Goal: Information Seeking & Learning: Compare options

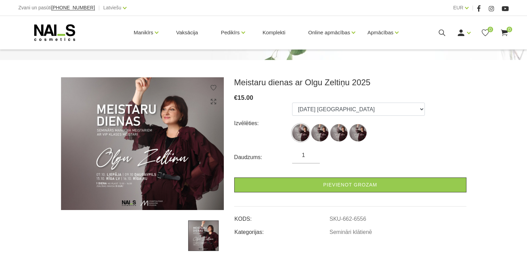
scroll to position [104, 0]
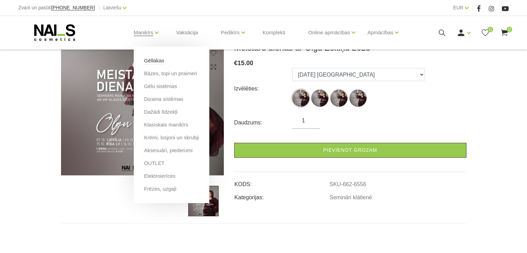
click at [155, 60] on link "Gēllakas" at bounding box center [154, 61] width 20 height 8
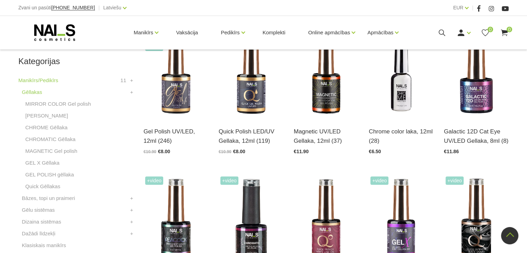
scroll to position [173, 0]
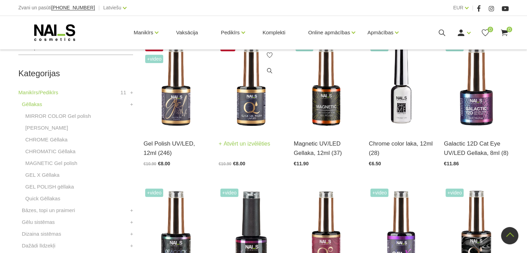
click at [250, 122] on img at bounding box center [251, 85] width 65 height 89
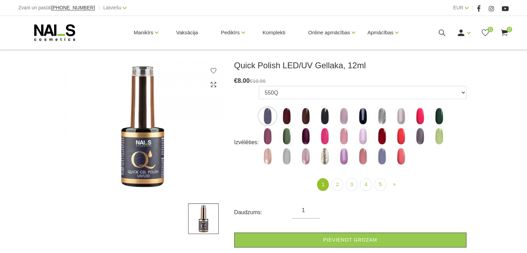
scroll to position [104, 0]
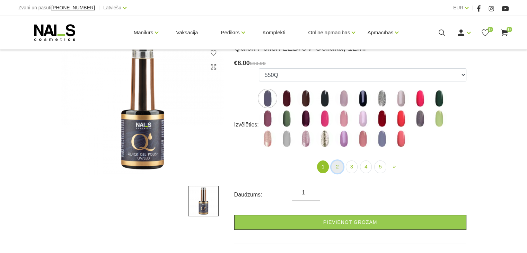
click at [338, 166] on link "2" at bounding box center [337, 167] width 12 height 13
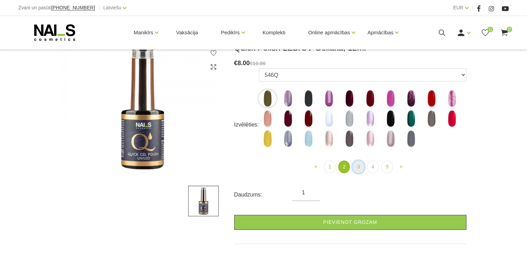
click at [355, 170] on link "3" at bounding box center [359, 167] width 12 height 13
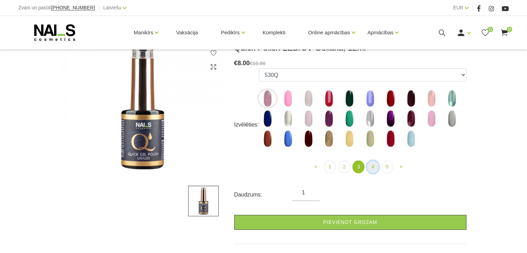
click at [373, 171] on link "4" at bounding box center [373, 167] width 12 height 13
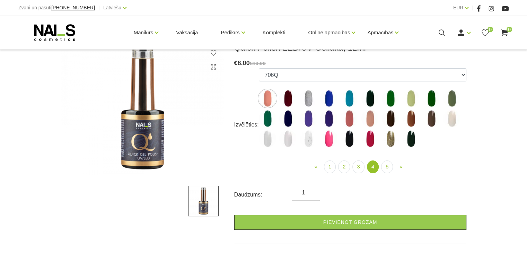
click at [311, 99] on img at bounding box center [308, 98] width 17 height 17
select select "5199"
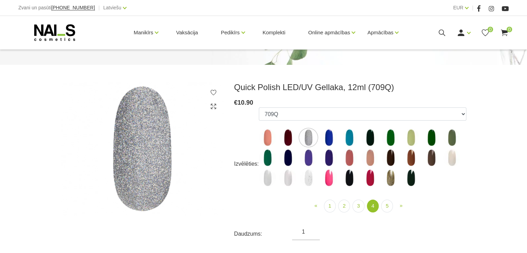
scroll to position [69, 0]
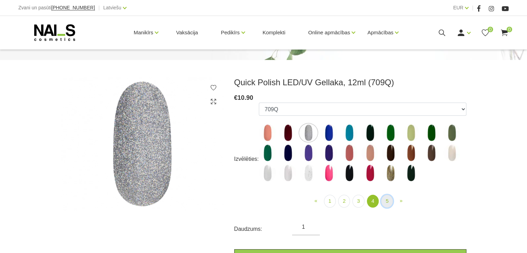
click at [387, 203] on link "5" at bounding box center [387, 201] width 12 height 13
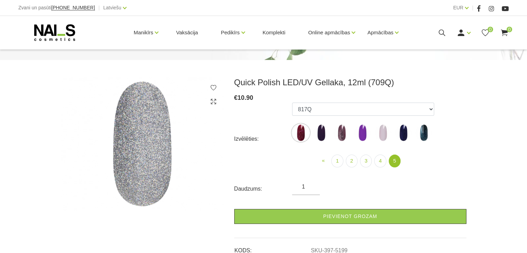
click at [301, 136] on img at bounding box center [300, 132] width 17 height 17
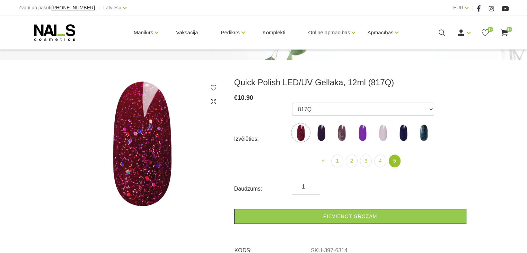
click at [344, 133] on img at bounding box center [341, 132] width 17 height 17
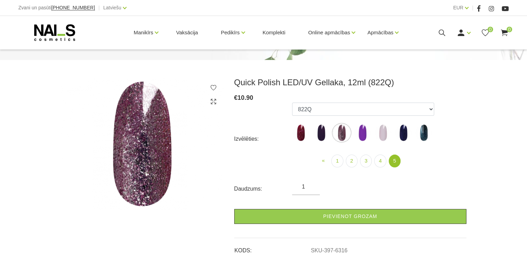
click at [320, 136] on img at bounding box center [321, 132] width 17 height 17
select select "6315"
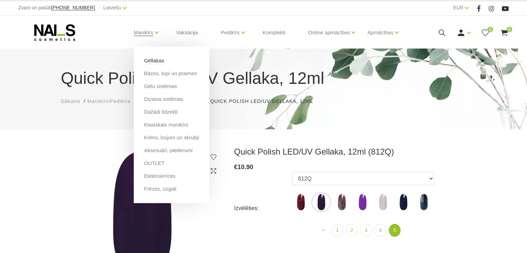
click at [156, 60] on link "Gēllakas" at bounding box center [154, 61] width 20 height 8
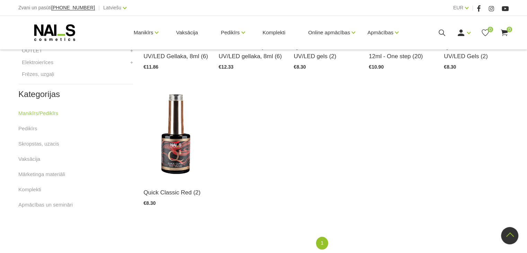
scroll to position [416, 0]
click at [182, 161] on img at bounding box center [176, 134] width 65 height 89
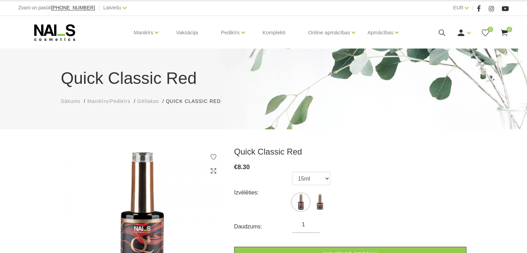
scroll to position [104, 0]
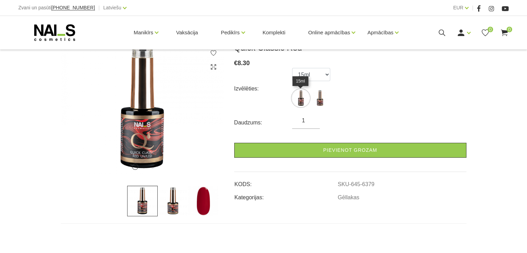
click at [297, 101] on img at bounding box center [300, 97] width 17 height 17
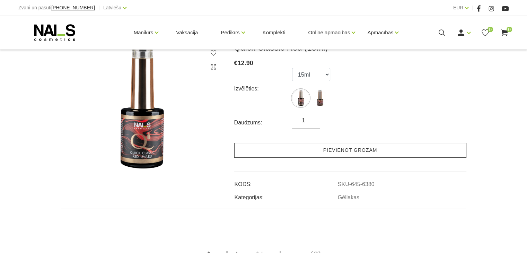
scroll to position [69, 0]
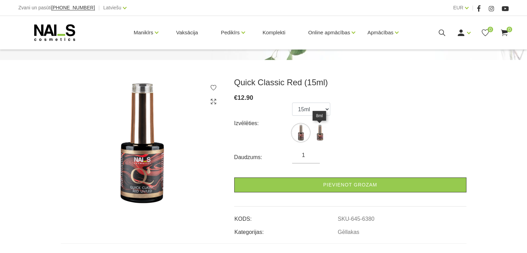
click at [320, 135] on img at bounding box center [319, 132] width 17 height 17
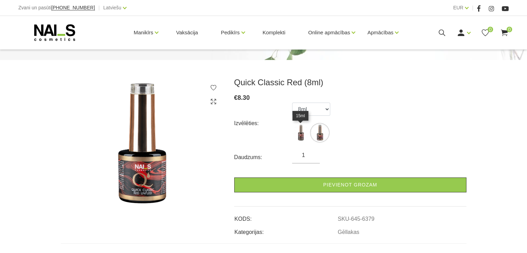
click at [304, 134] on img at bounding box center [300, 132] width 17 height 17
select select "6380"
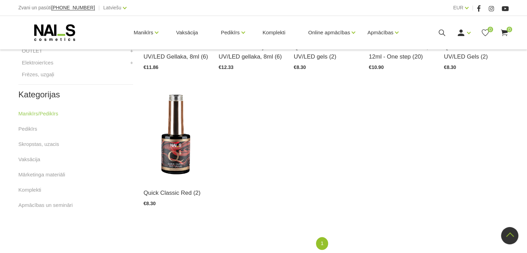
scroll to position [277, 0]
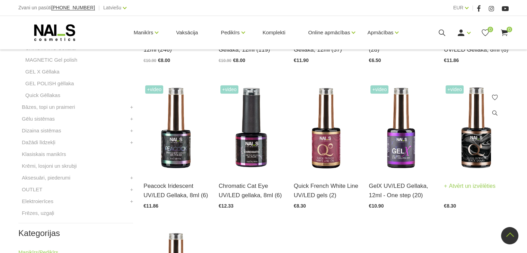
click at [479, 145] on img at bounding box center [476, 128] width 65 height 89
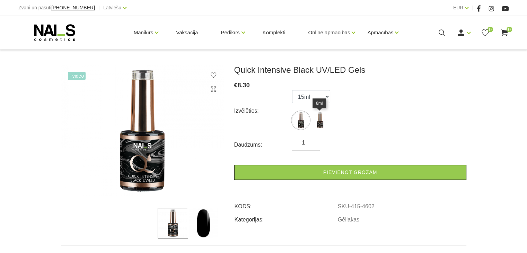
scroll to position [94, 0]
